Goal: Task Accomplishment & Management: Complete application form

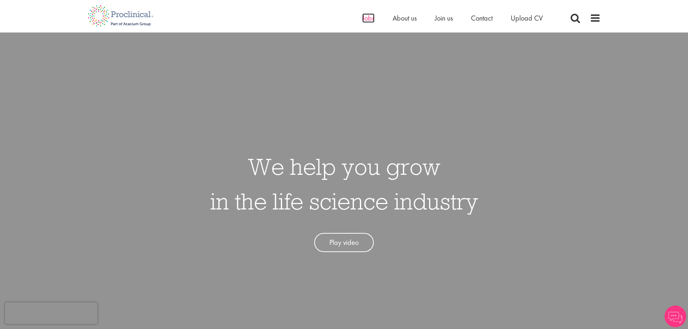
click at [369, 17] on span "Jobs" at bounding box center [368, 17] width 12 height 9
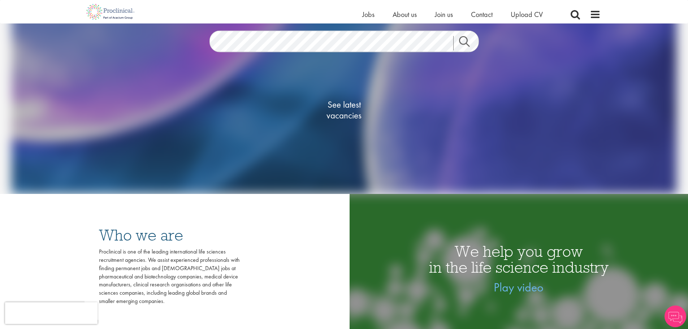
scroll to position [181, 0]
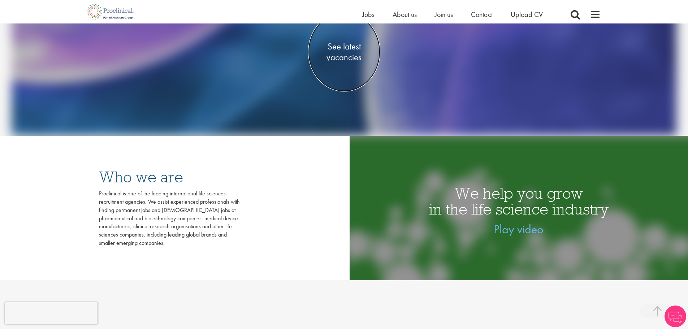
click at [347, 56] on span "See latest vacancies" at bounding box center [344, 52] width 72 height 22
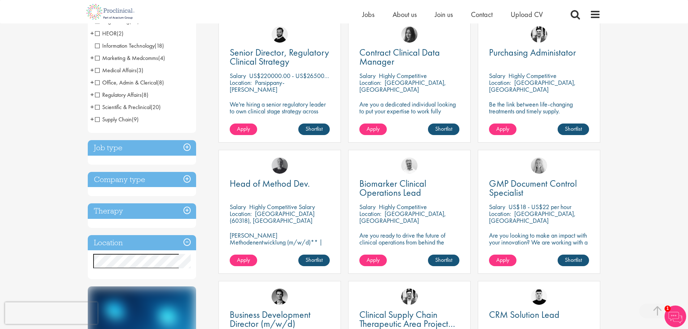
scroll to position [145, 0]
click at [178, 141] on h3 "Job type" at bounding box center [142, 148] width 108 height 16
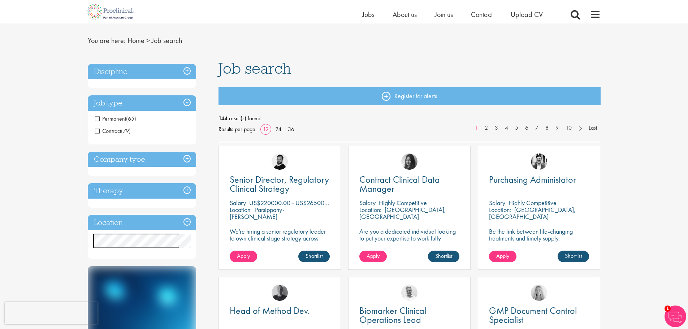
scroll to position [0, 0]
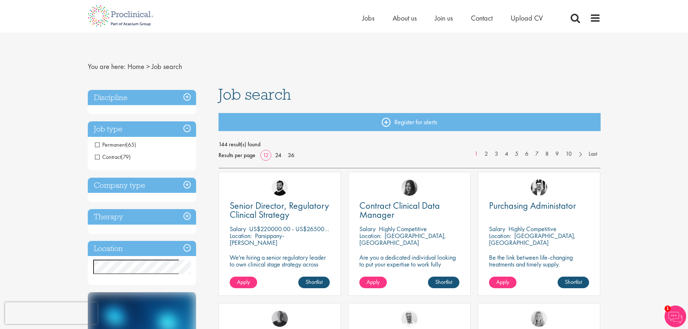
click at [116, 152] on li "Contract (79)" at bounding box center [142, 157] width 108 height 12
click at [99, 159] on span "Contract" at bounding box center [108, 157] width 26 height 8
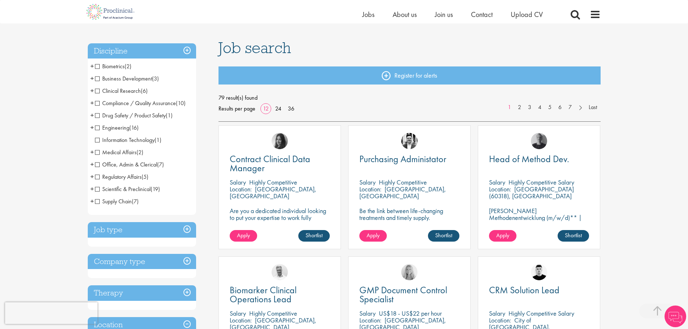
scroll to position [145, 0]
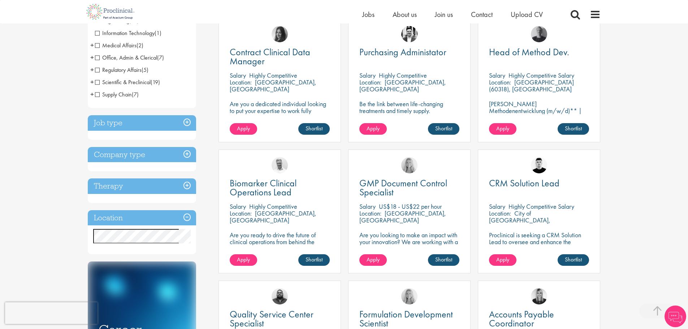
click at [135, 120] on h3 "Job type" at bounding box center [142, 123] width 108 height 16
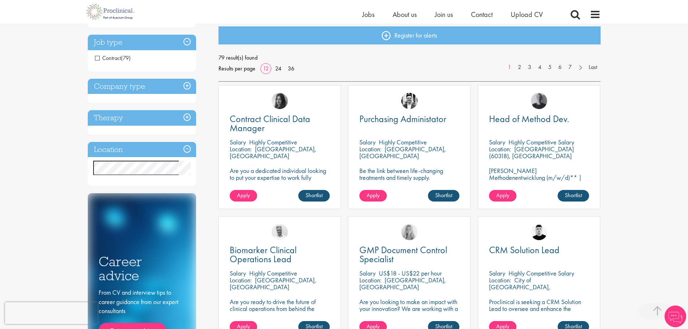
scroll to position [72, 0]
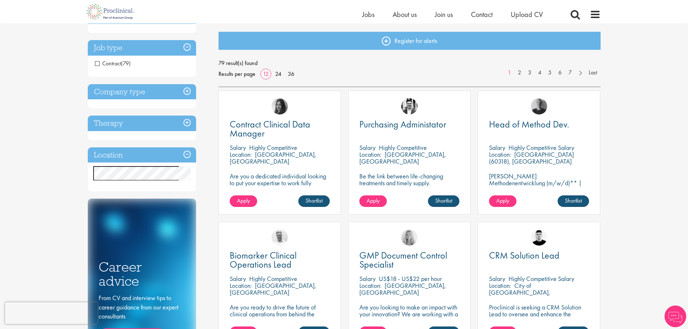
click at [140, 98] on h3 "Company type" at bounding box center [142, 92] width 108 height 16
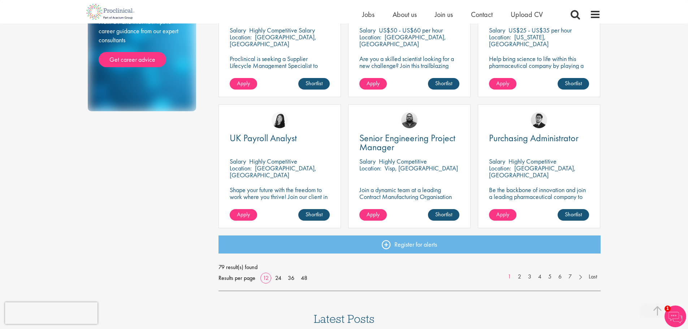
scroll to position [470, 0]
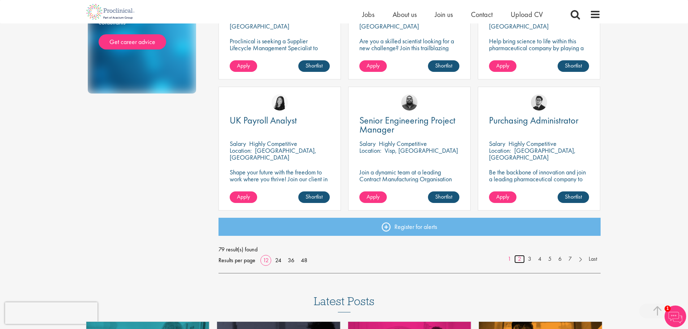
click at [518, 262] on link "2" at bounding box center [520, 259] width 10 height 8
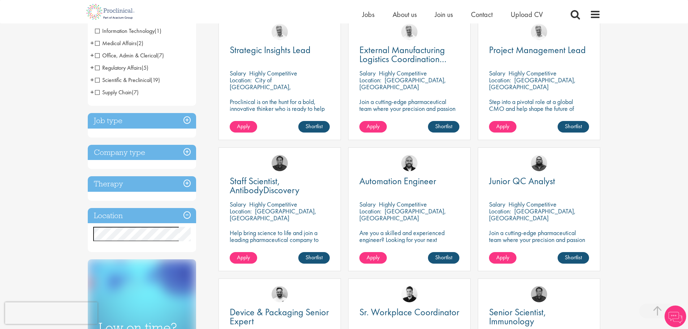
scroll to position [145, 0]
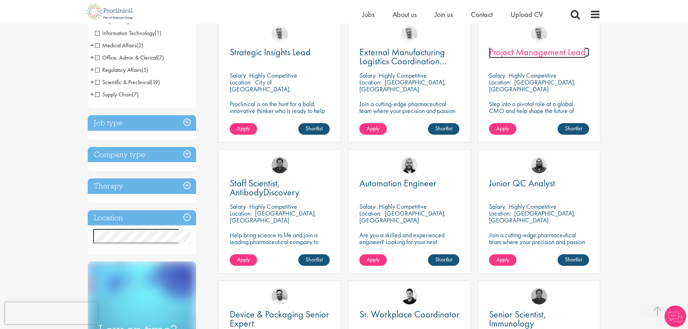
click at [568, 56] on span "Project Management Lead" at bounding box center [537, 52] width 97 height 12
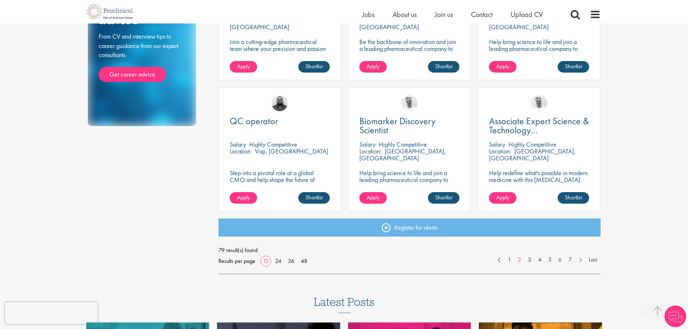
scroll to position [470, 0]
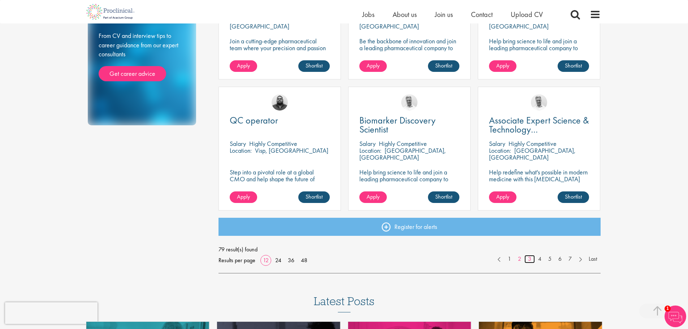
click at [529, 257] on link "3" at bounding box center [530, 259] width 10 height 8
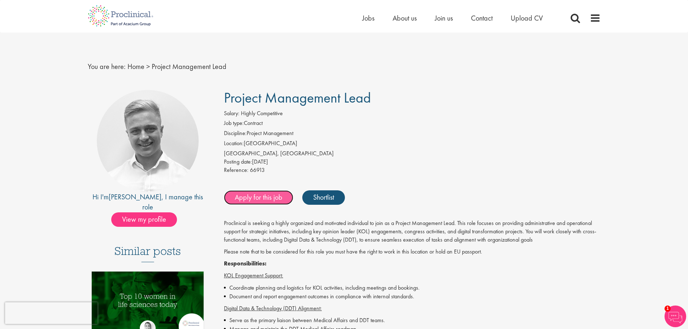
click at [254, 198] on link "Apply for this job" at bounding box center [258, 197] width 69 height 14
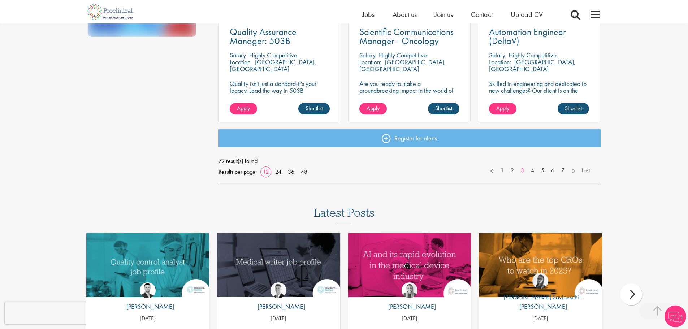
scroll to position [614, 0]
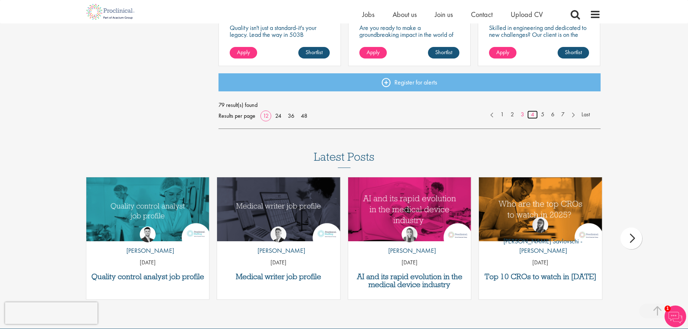
click at [534, 114] on link "4" at bounding box center [533, 115] width 10 height 8
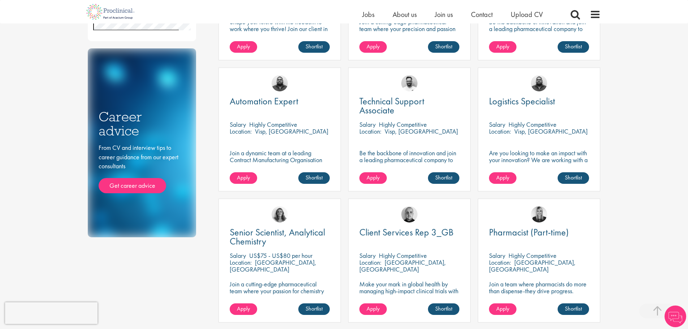
scroll to position [434, 0]
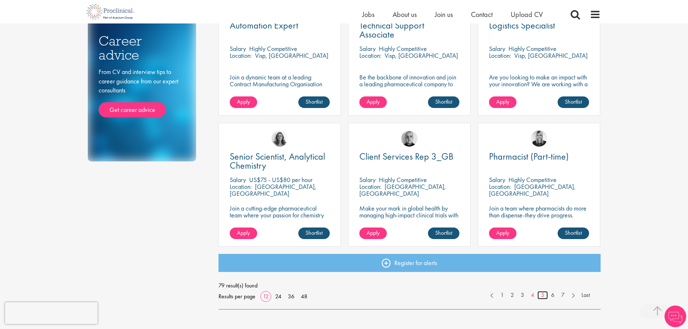
click at [543, 295] on link "5" at bounding box center [543, 295] width 10 height 8
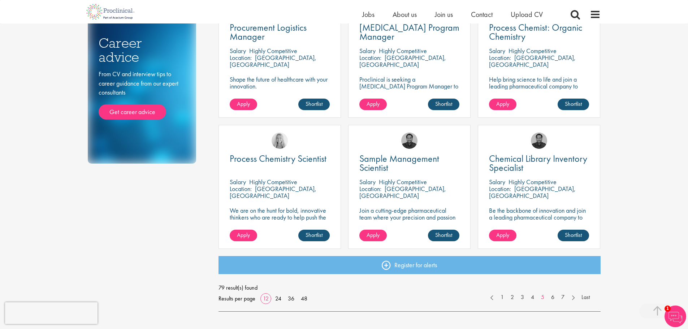
scroll to position [470, 0]
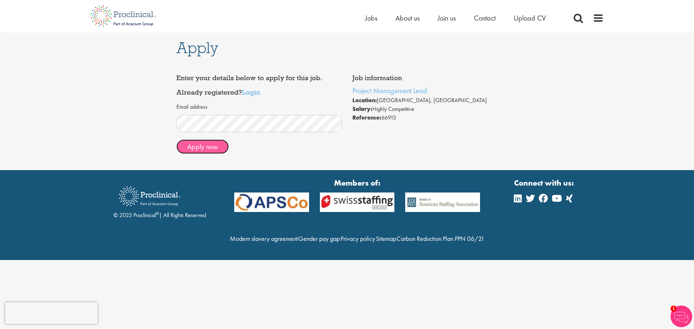
click at [218, 146] on button "Apply now" at bounding box center [202, 146] width 52 height 14
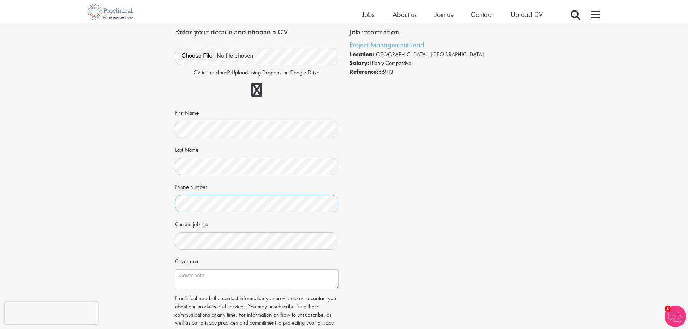
scroll to position [108, 0]
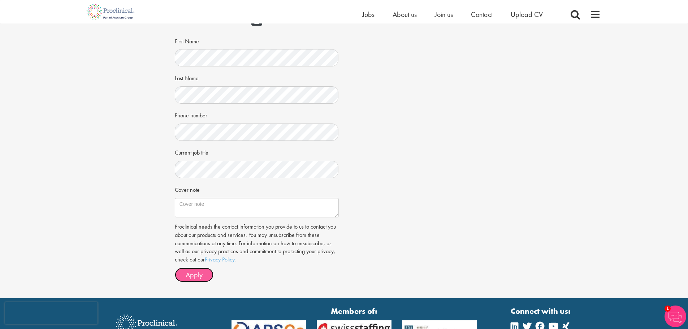
click at [205, 275] on button "Apply" at bounding box center [194, 275] width 39 height 14
